Goal: Complete application form: Complete application form

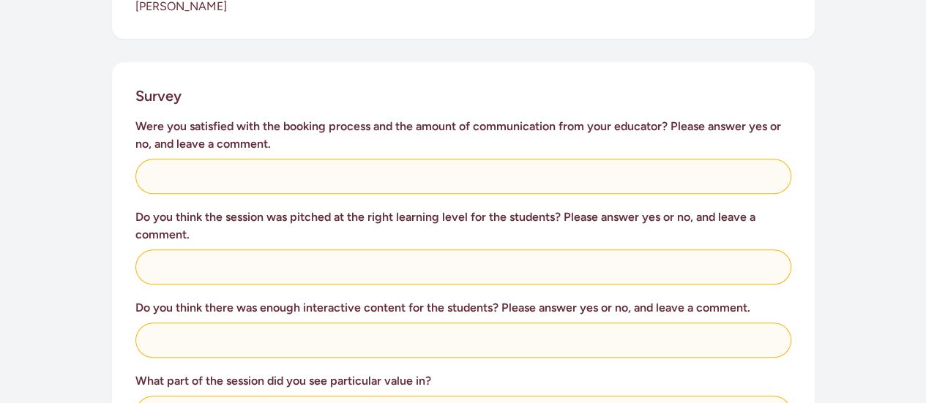
scroll to position [555, 0]
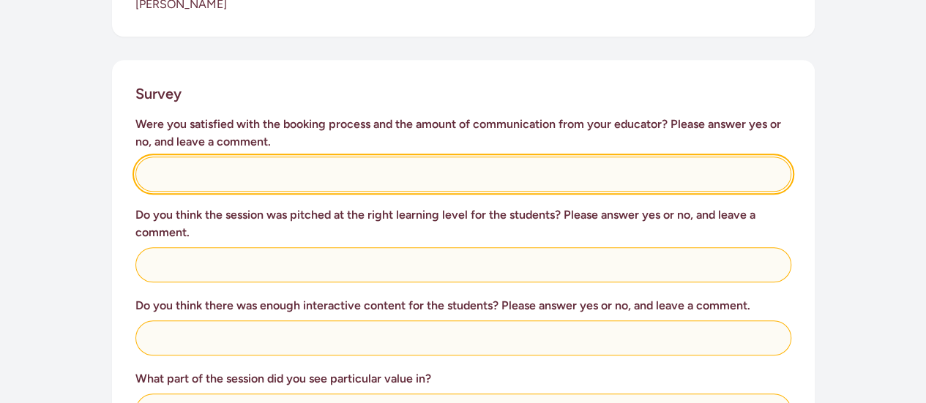
click at [226, 165] on input "text" at bounding box center [463, 174] width 656 height 35
type input "N/A - I didn't book"
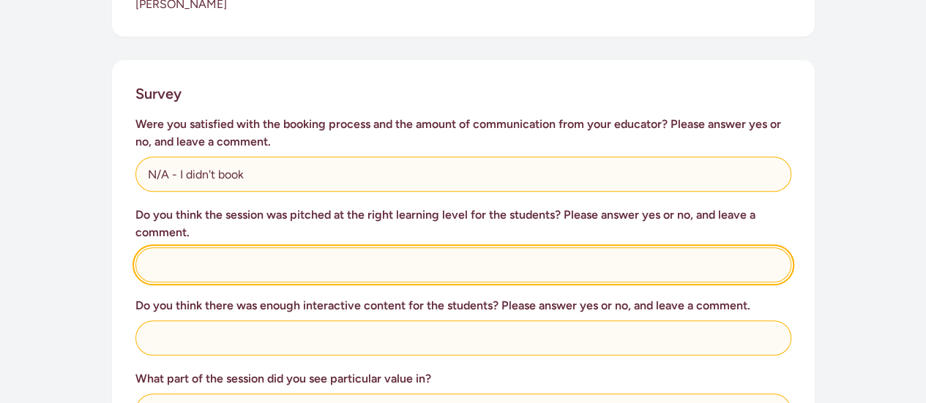
click at [283, 250] on input "text" at bounding box center [463, 264] width 656 height 35
type input "Yes"
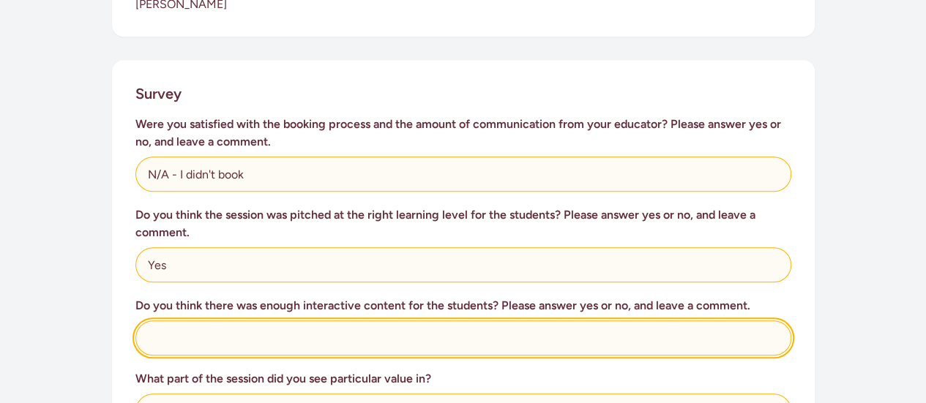
click at [296, 323] on input "text" at bounding box center [463, 338] width 656 height 35
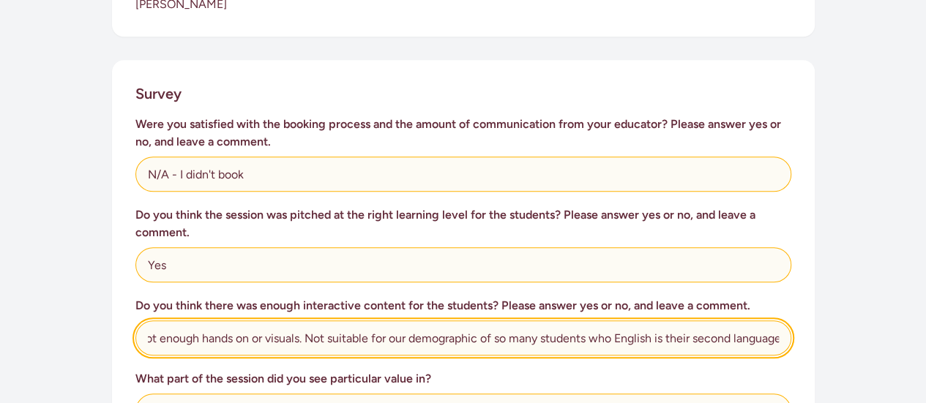
scroll to position [0, 152]
type input "No - toomuch talking and not enough hands on or visuals. Not suitable for our d…"
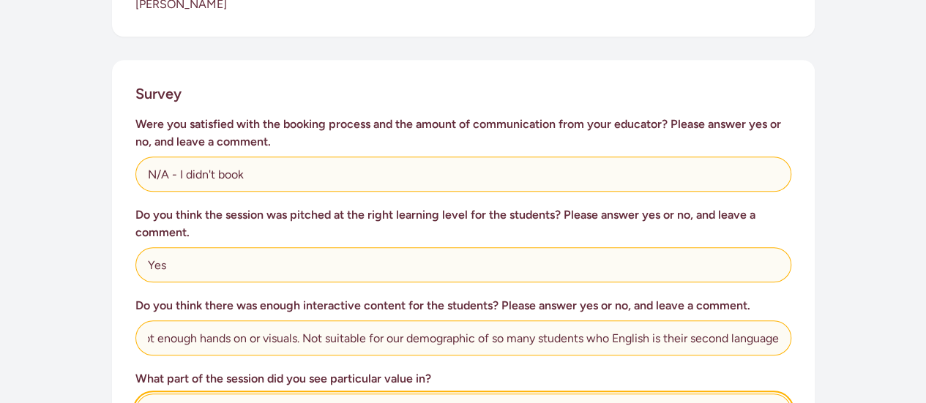
scroll to position [0, 0]
click at [310, 394] on input "text" at bounding box center [463, 411] width 656 height 35
type input "T"
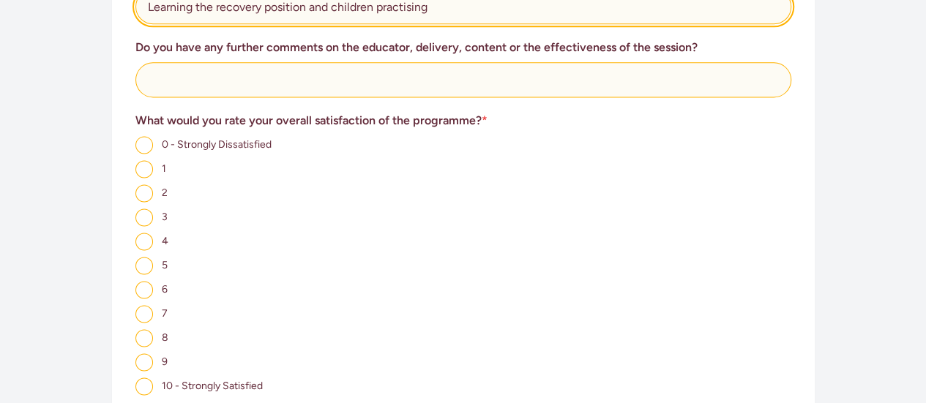
scroll to position [955, 0]
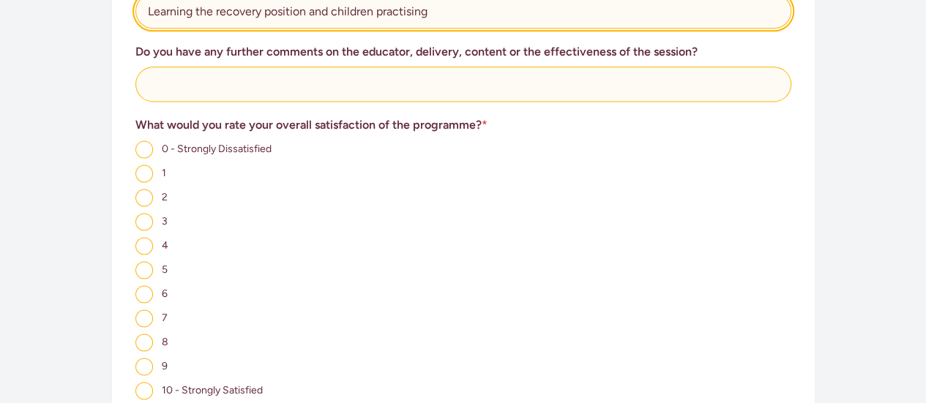
type input "Learning the recovery position and children practising"
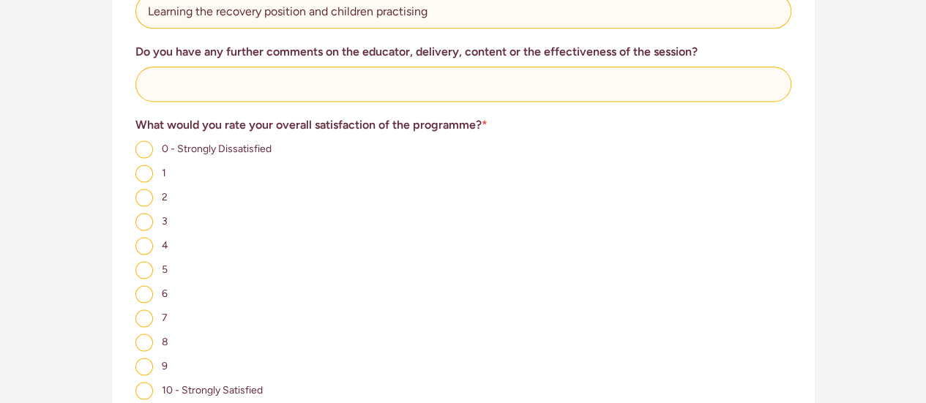
click at [146, 310] on input "7" at bounding box center [144, 319] width 18 height 18
radio input "true"
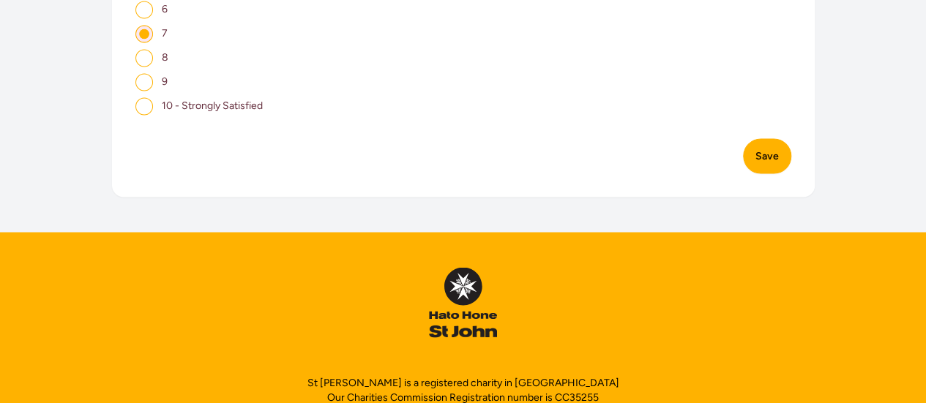
click at [772, 141] on button "Save" at bounding box center [767, 155] width 48 height 35
